Goal: Information Seeking & Learning: Check status

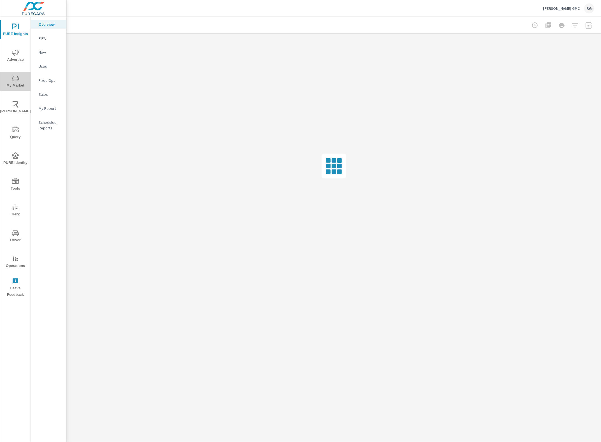
click at [11, 76] on span "My Market" at bounding box center [15, 82] width 27 height 14
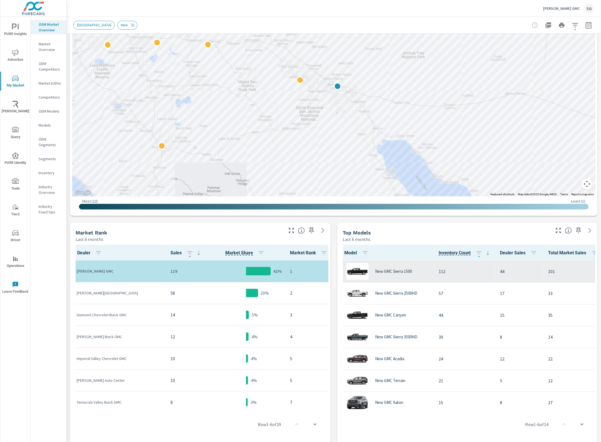
scroll to position [46, 0]
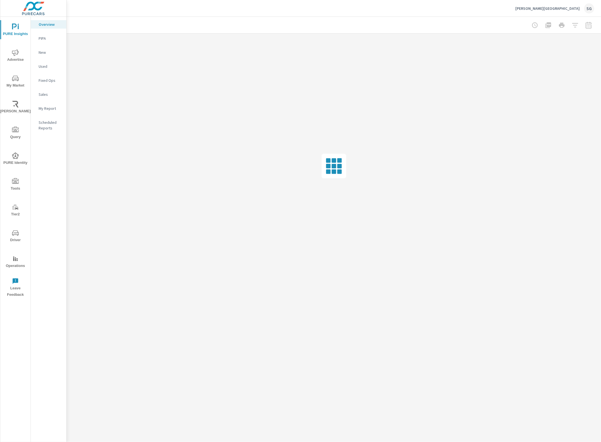
click at [10, 80] on span "My Market" at bounding box center [15, 82] width 27 height 14
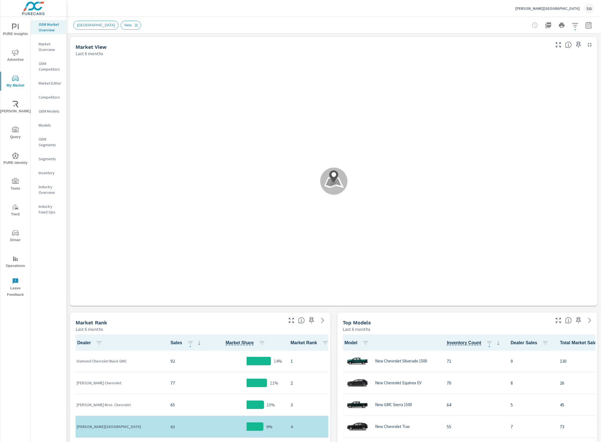
scroll to position [0, 0]
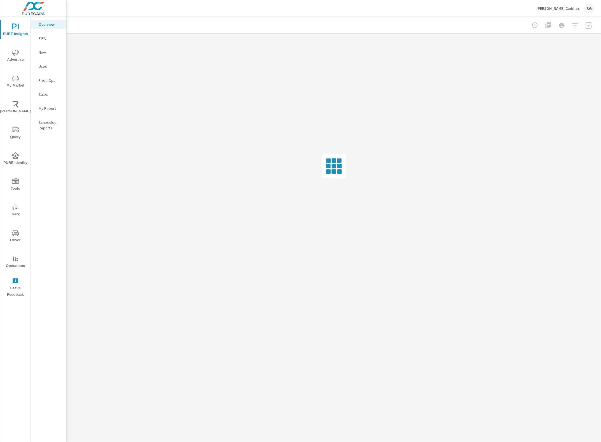
click at [15, 85] on span "My Market" at bounding box center [15, 82] width 27 height 14
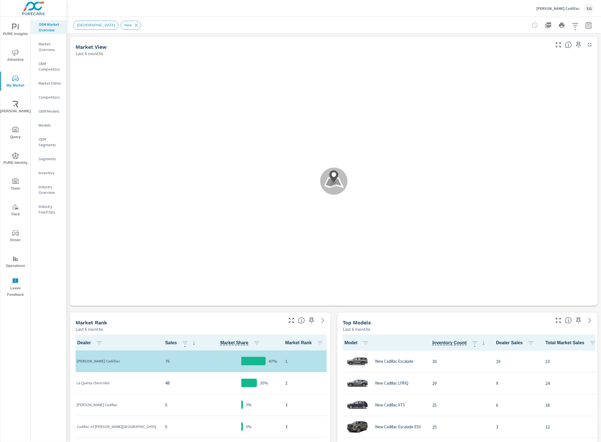
scroll to position [0, 0]
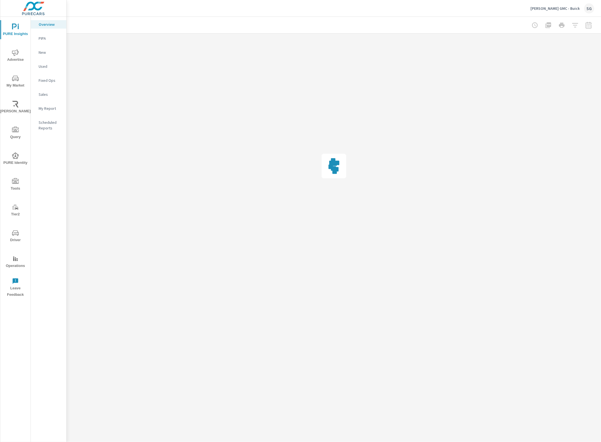
click at [16, 230] on icon "nav menu" at bounding box center [15, 233] width 7 height 7
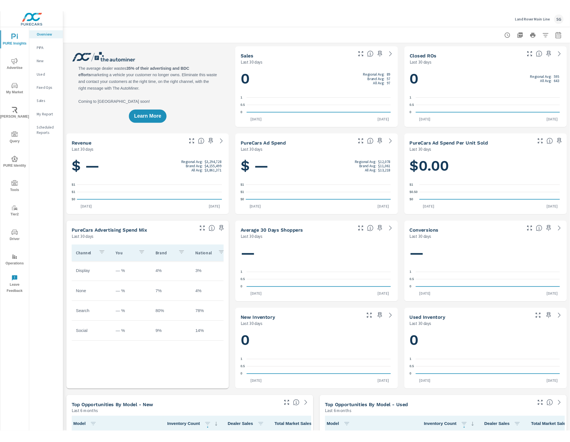
scroll to position [0, 0]
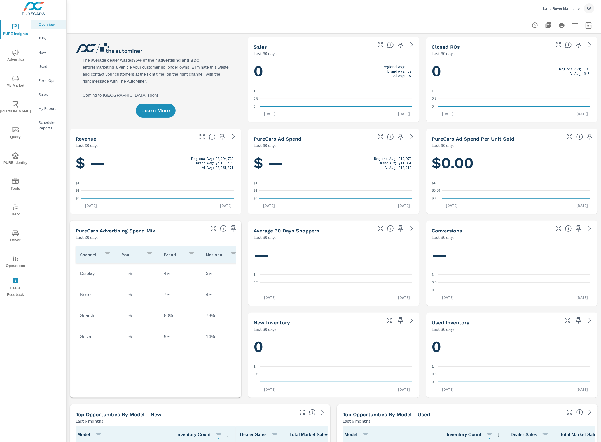
click at [20, 76] on span "My Market" at bounding box center [15, 82] width 27 height 14
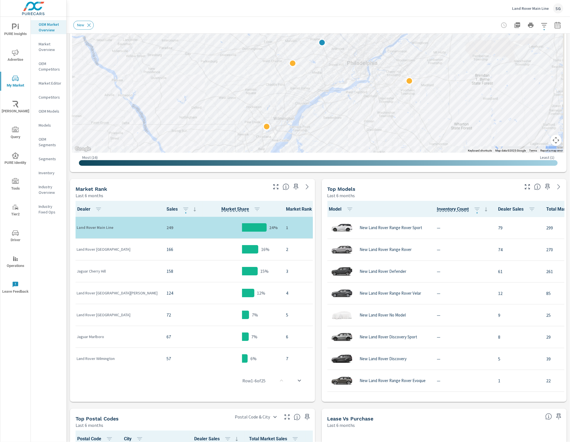
scroll to position [140, 0]
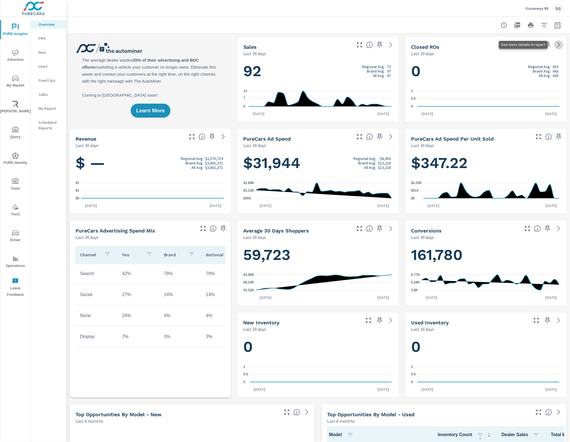
click at [556, 45] on icon at bounding box center [559, 44] width 7 height 7
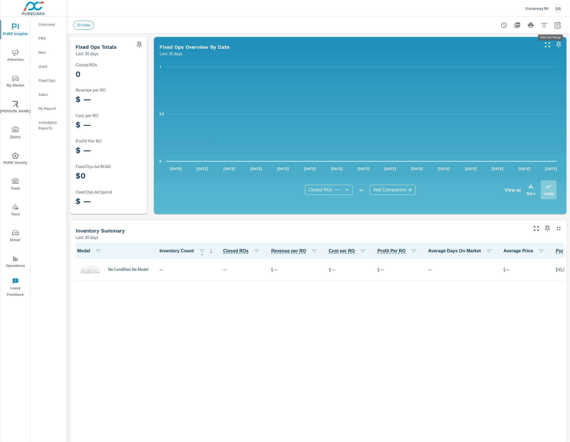
click at [552, 29] on button "button" at bounding box center [557, 25] width 11 height 11
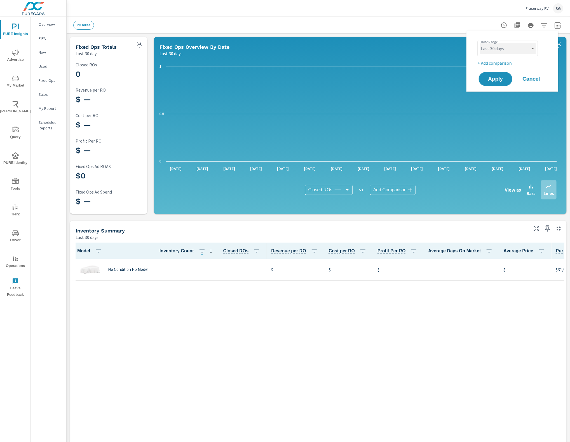
click at [518, 50] on select "Custom Yesterday Last week Last 7 days Last 14 days Last 30 days Last 45 days L…" at bounding box center [508, 48] width 56 height 11
click at [480, 43] on select "Custom Yesterday Last week Last 7 days Last 14 days Last 30 days Last 45 days L…" at bounding box center [508, 48] width 56 height 11
select select "Last 90 days"
drag, startPoint x: 502, startPoint y: 78, endPoint x: 498, endPoint y: 78, distance: 4.0
click at [501, 78] on span "Apply" at bounding box center [495, 78] width 23 height 5
